Goal: Participate in discussion

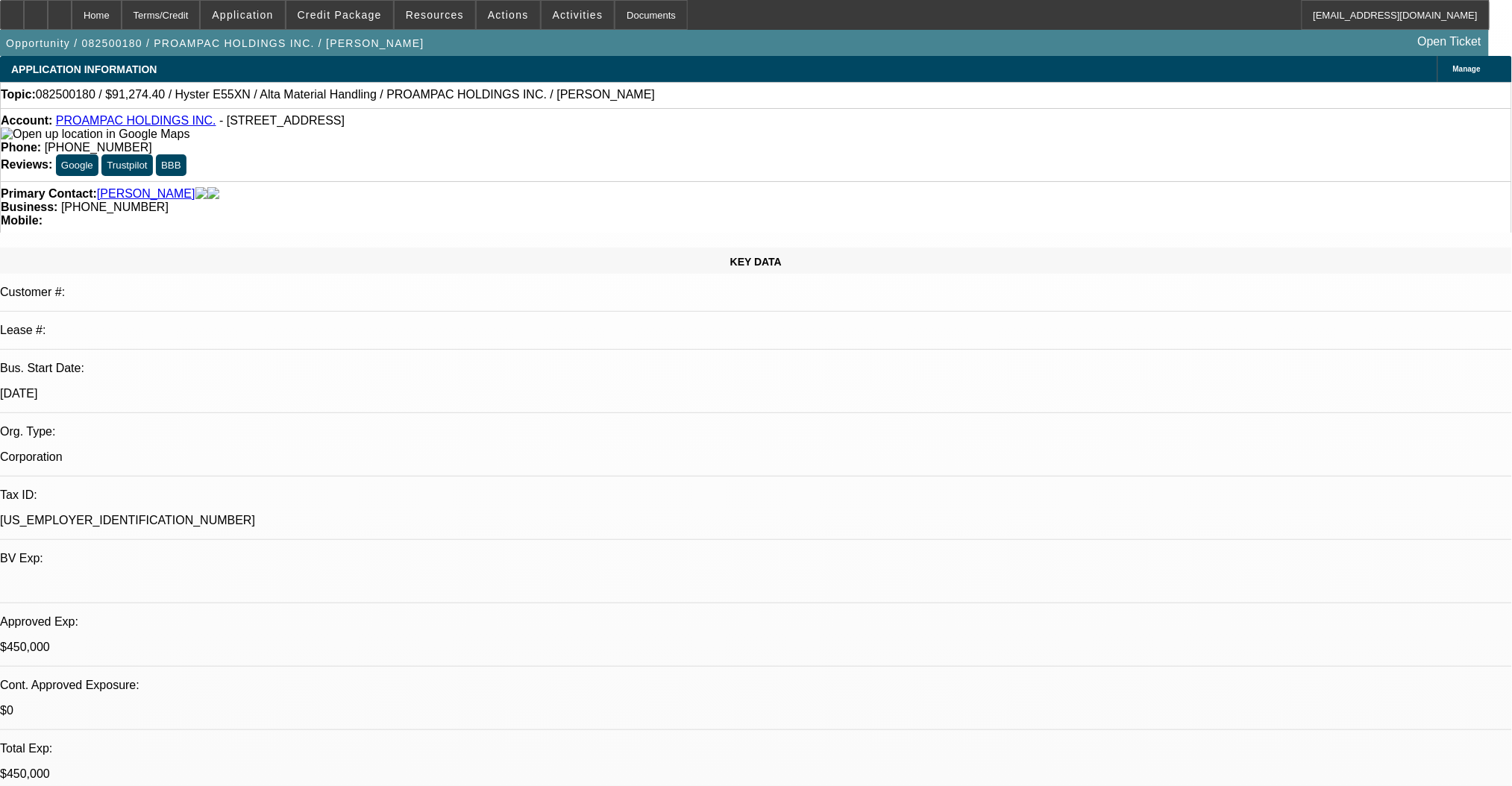
select select "0"
select select "2"
select select "0"
select select "5"
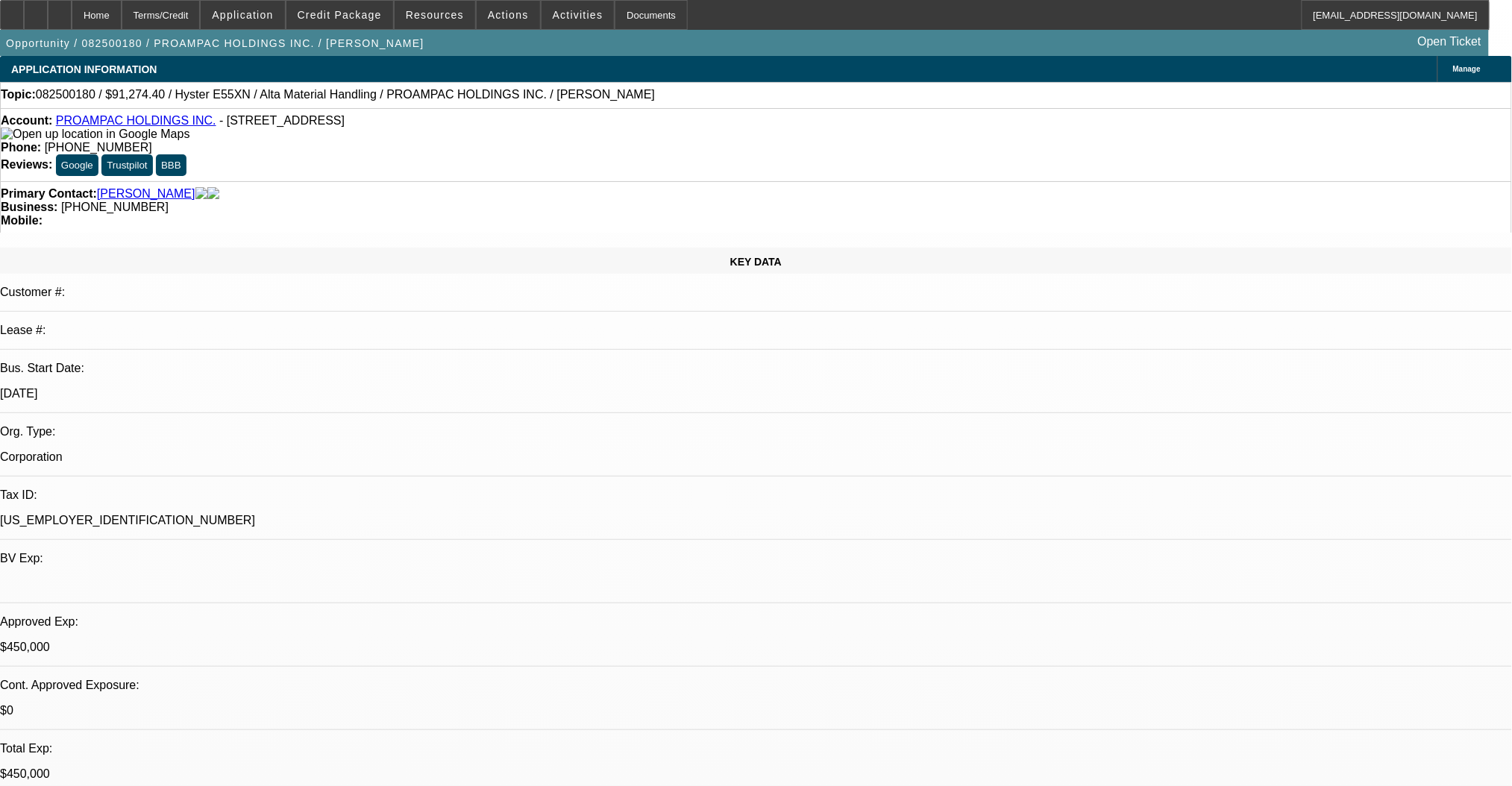
select select "0"
select select "2"
select select "0"
select select "5"
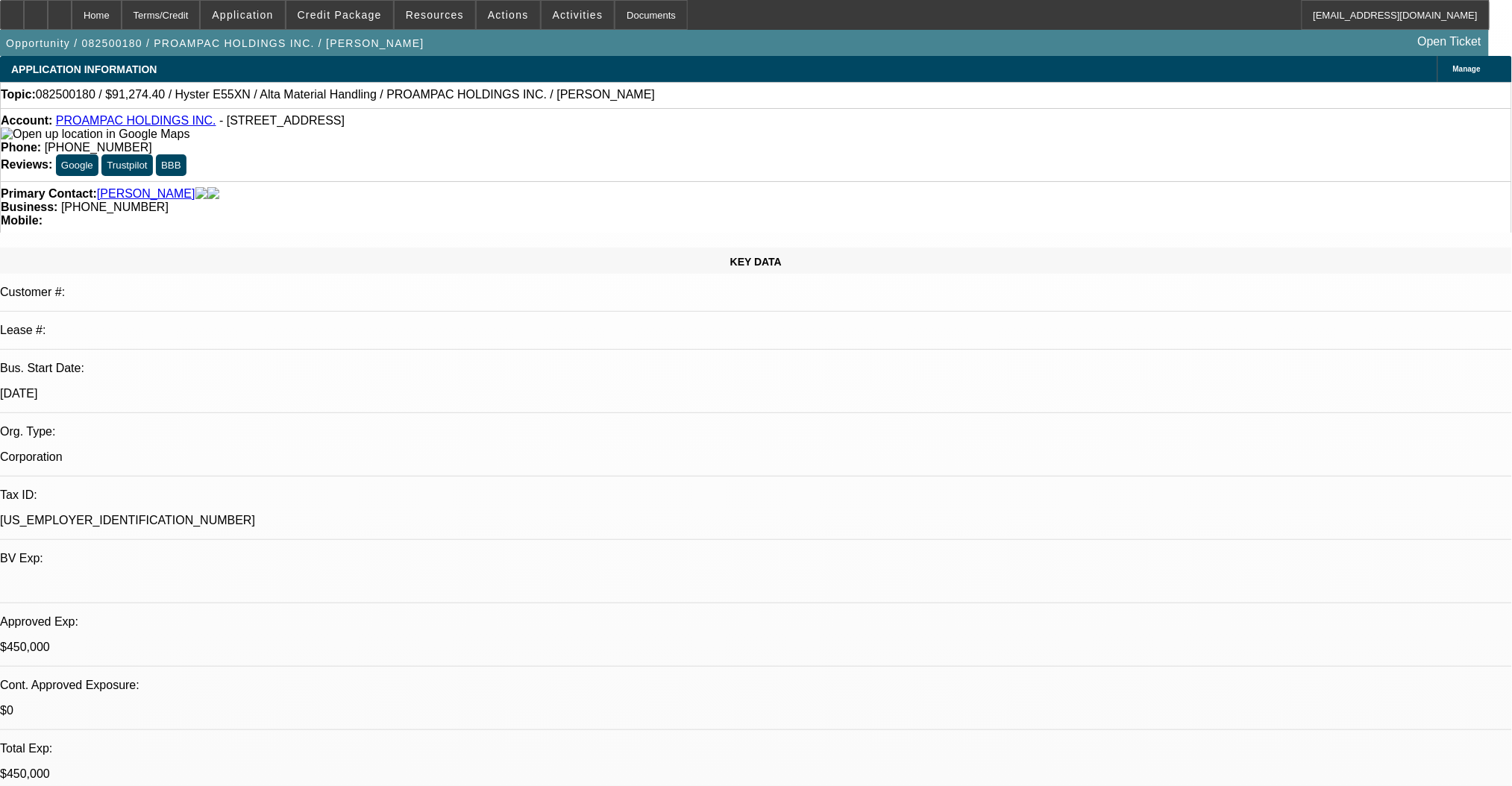
select select "0"
select select "2"
select select "0"
select select "5"
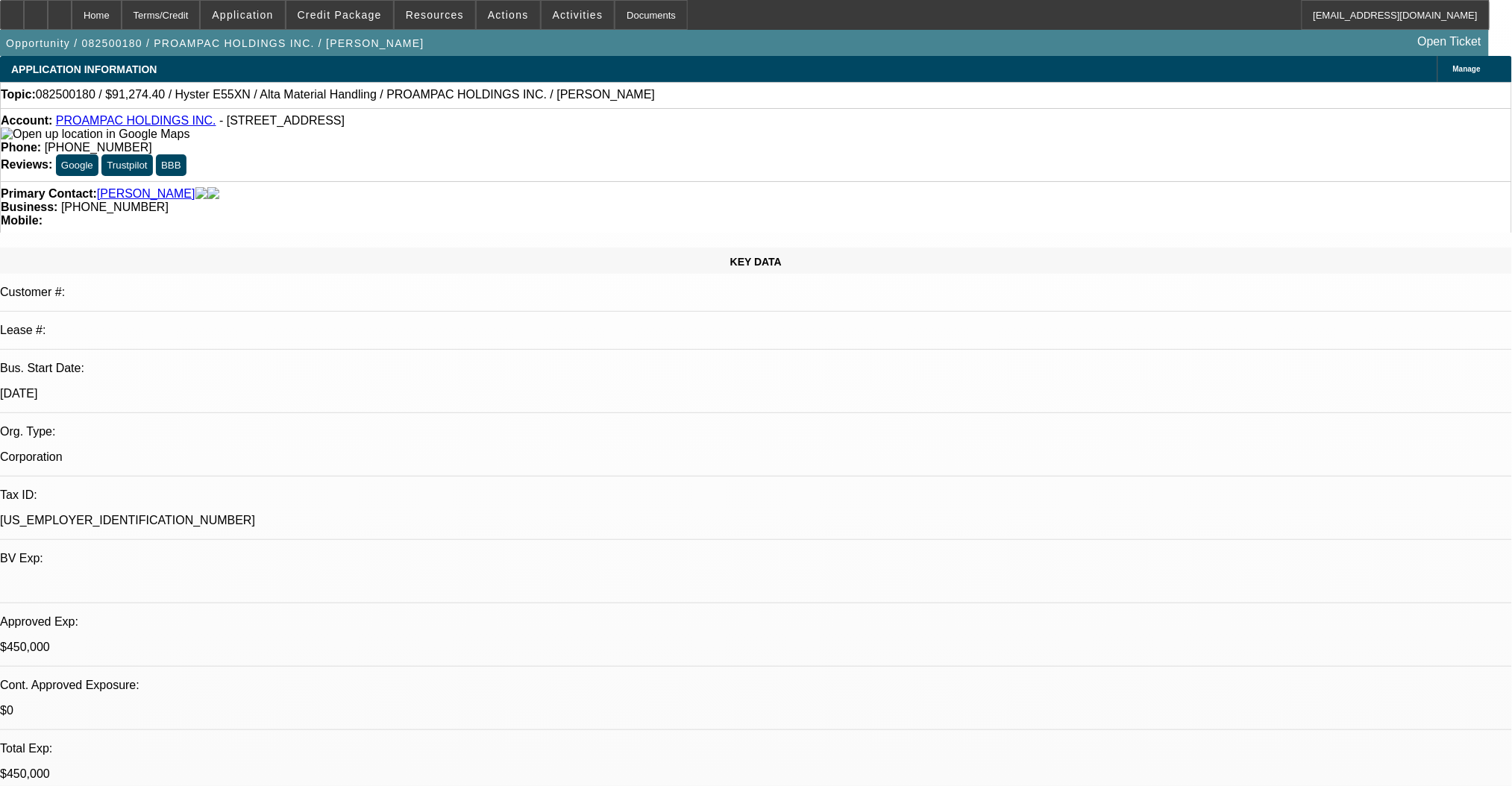
select select "0"
select select "2"
select select "0"
select select "5"
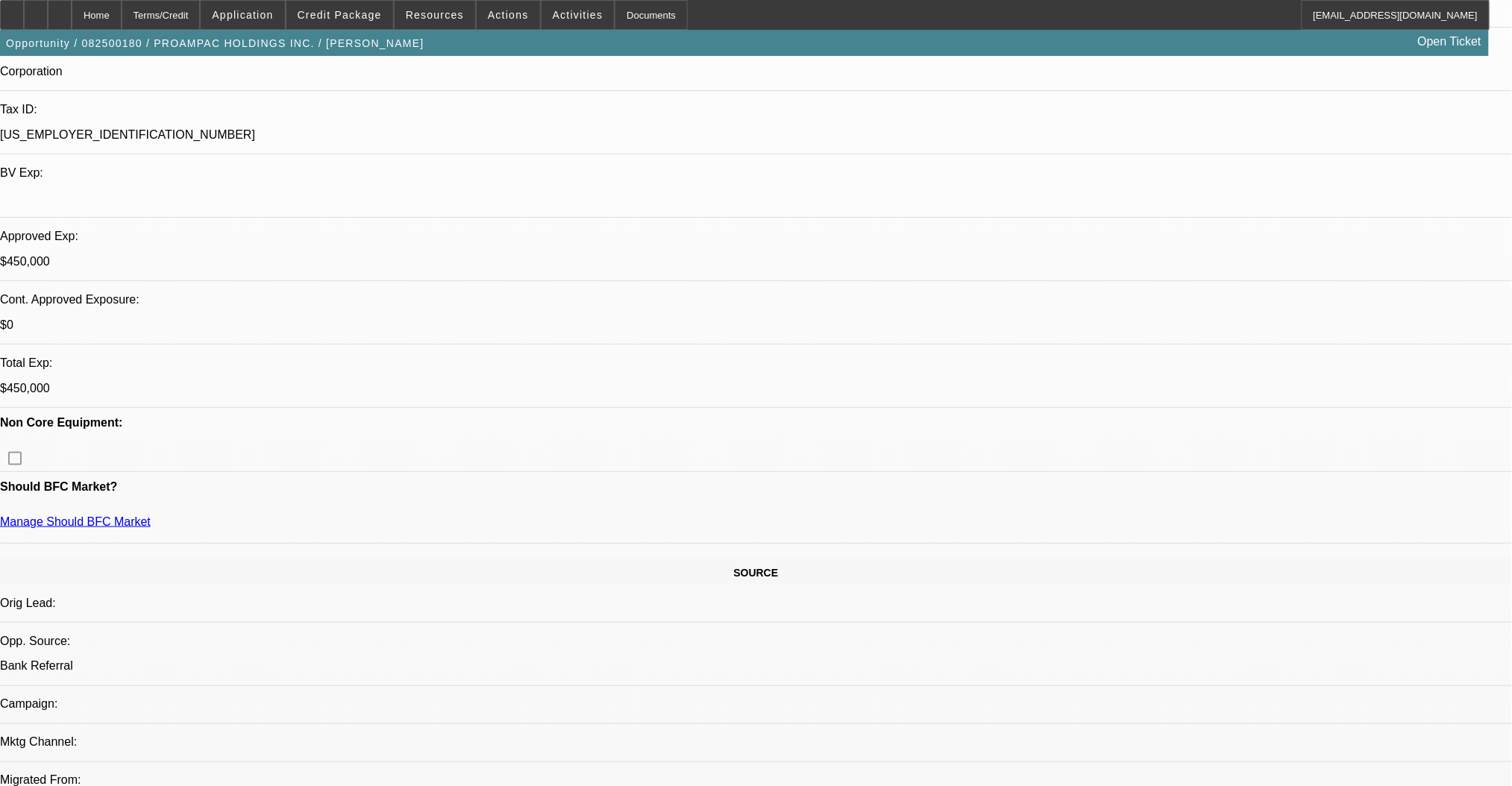
scroll to position [397, 0]
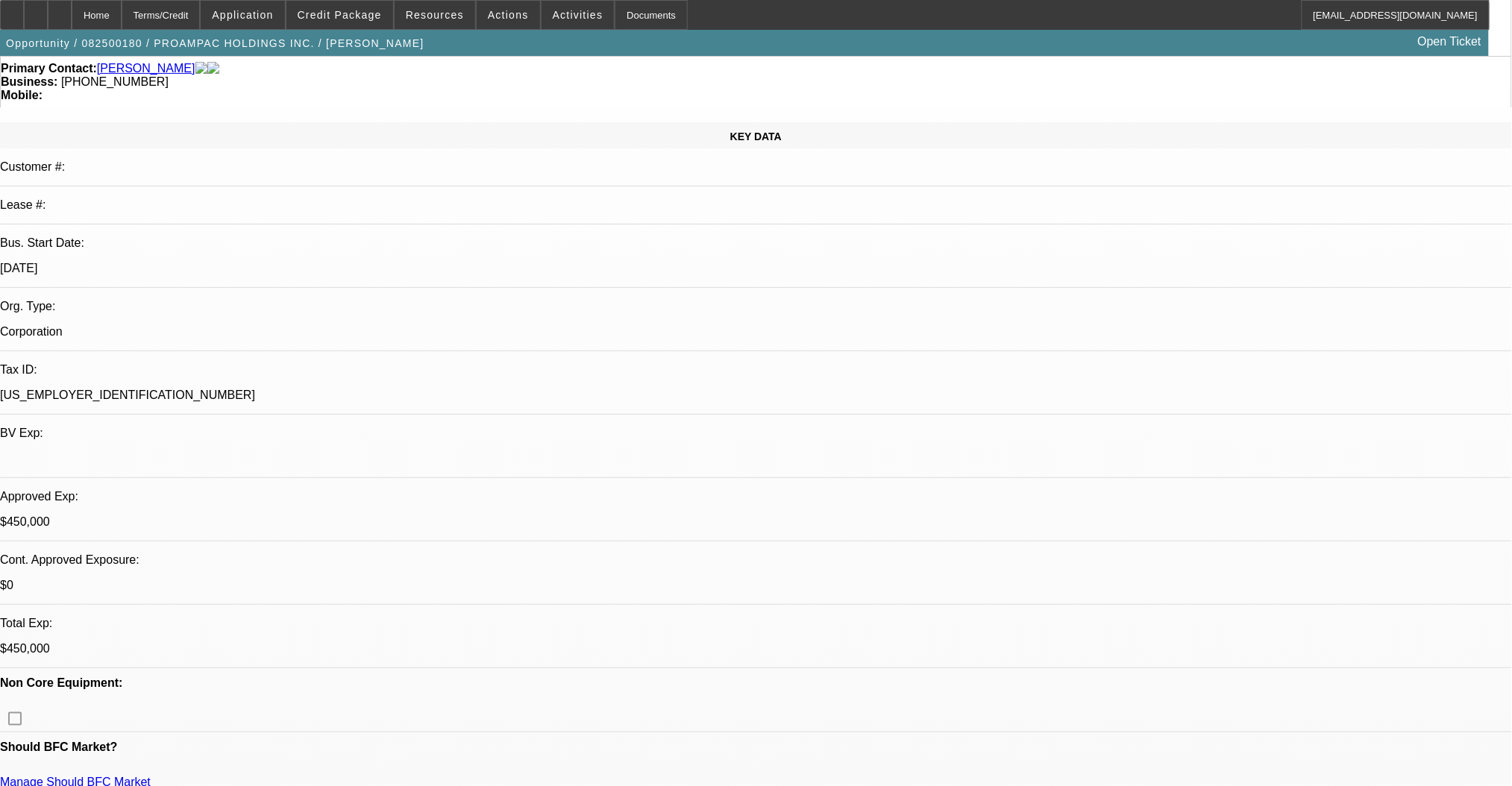
scroll to position [0, 0]
